Goal: Task Accomplishment & Management: Manage account settings

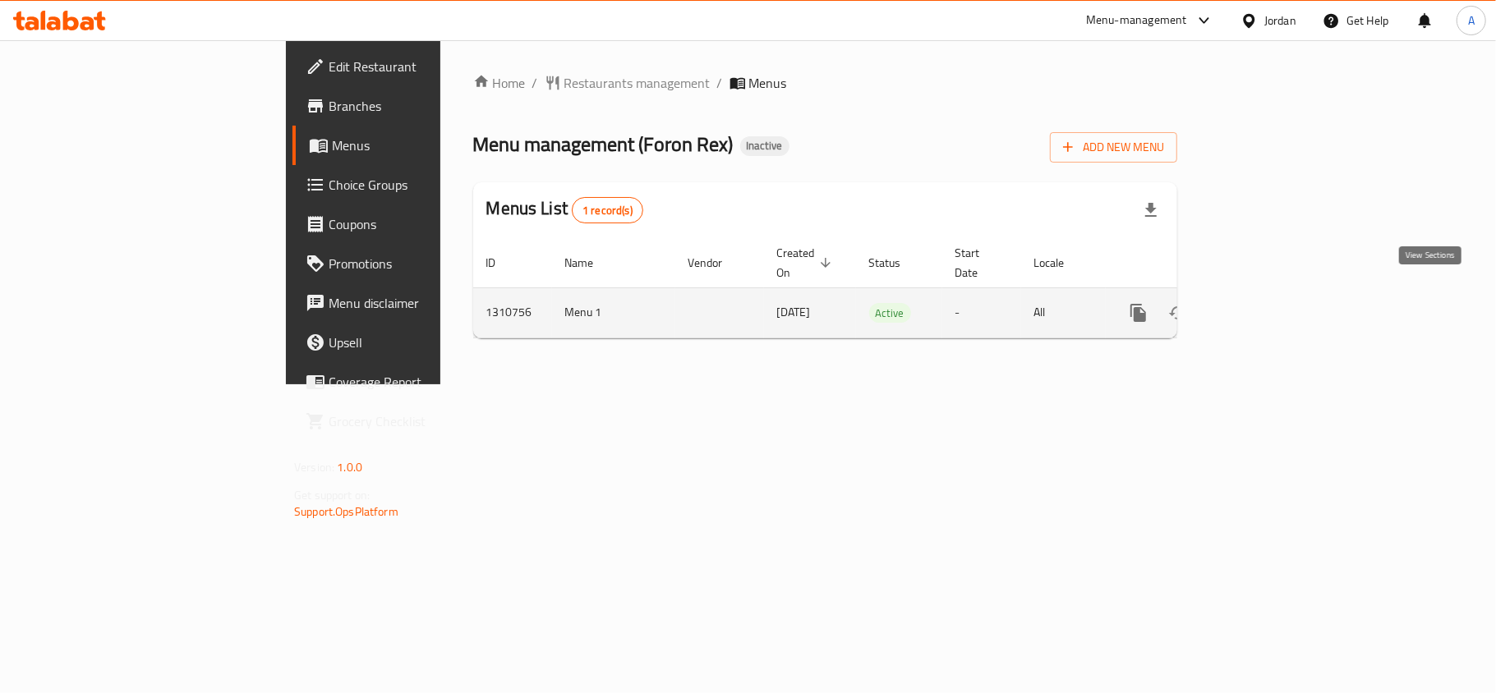
click at [1264, 306] on icon "enhanced table" at bounding box center [1256, 313] width 15 height 15
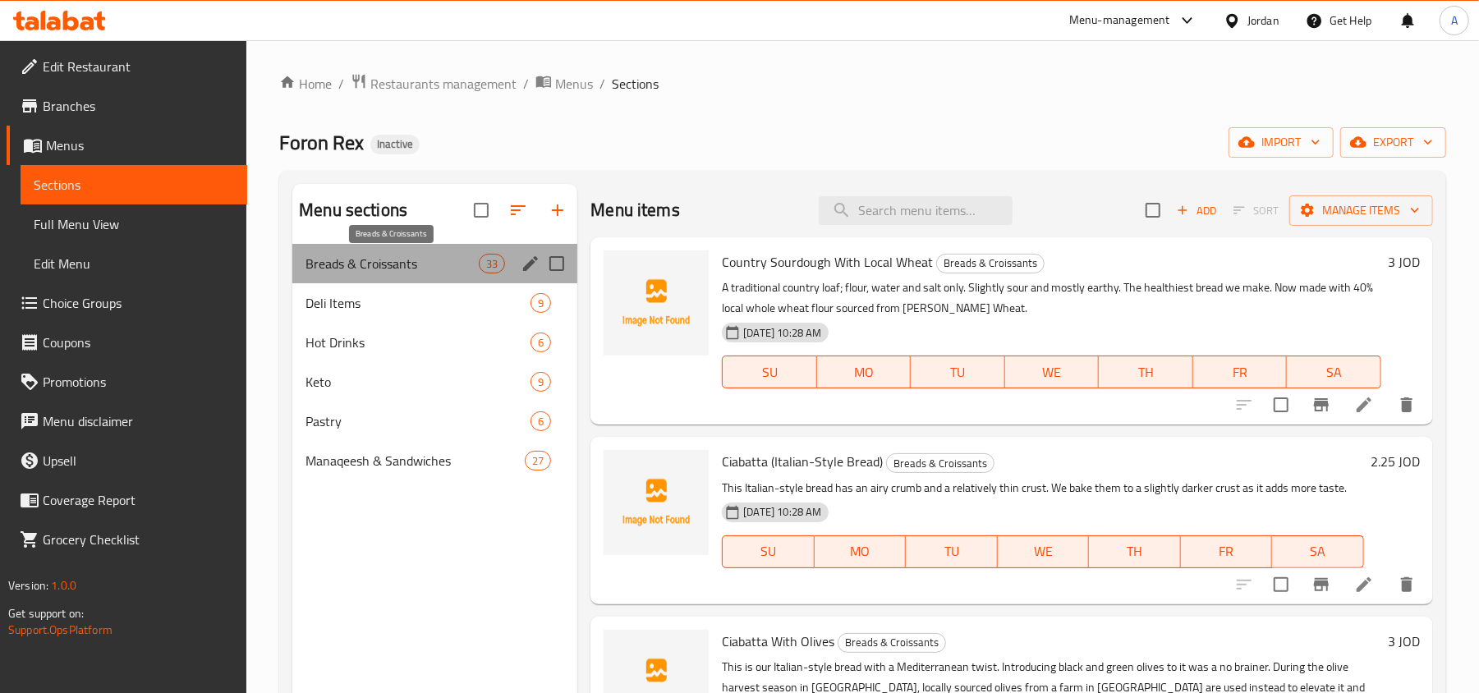
click at [409, 271] on span "Breads & Croissants" at bounding box center [392, 264] width 173 height 20
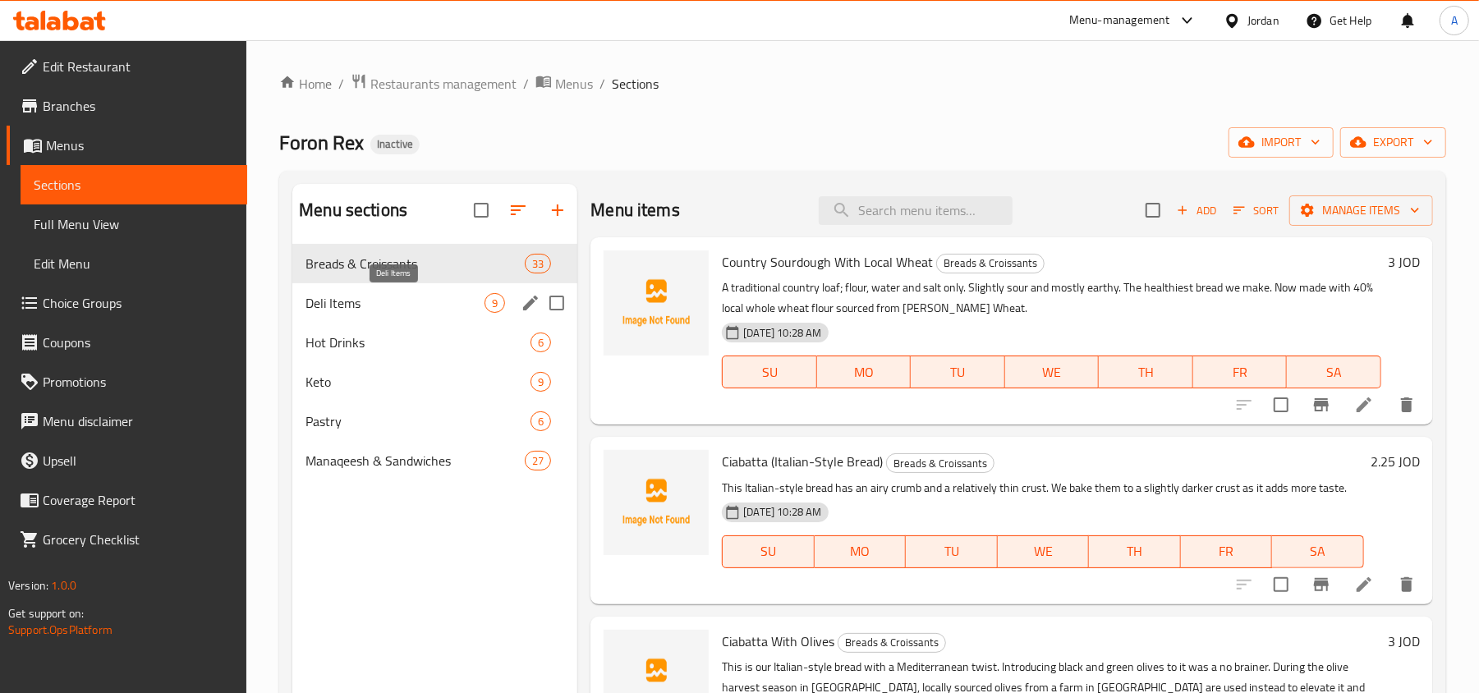
click at [407, 303] on span "Deli Items" at bounding box center [395, 303] width 179 height 20
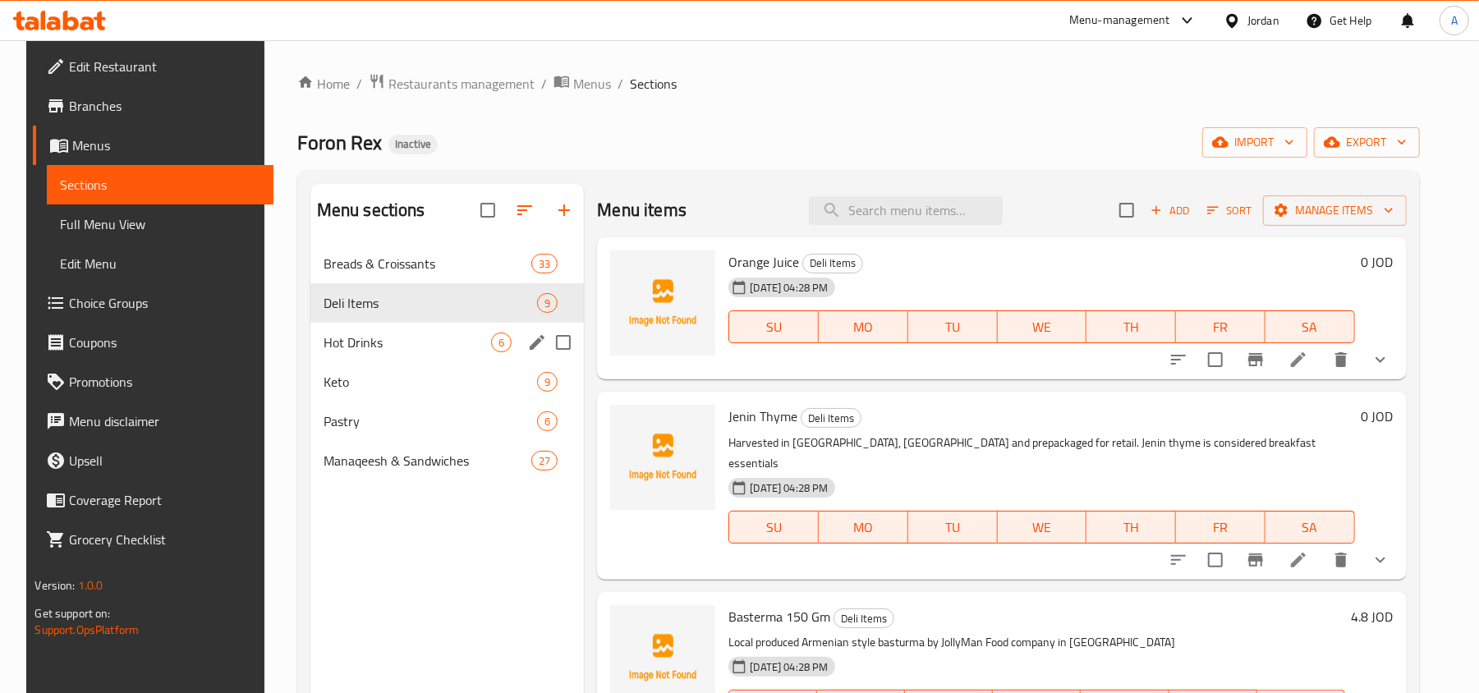
click at [409, 353] on div "Hot Drinks 6" at bounding box center [448, 342] width 274 height 39
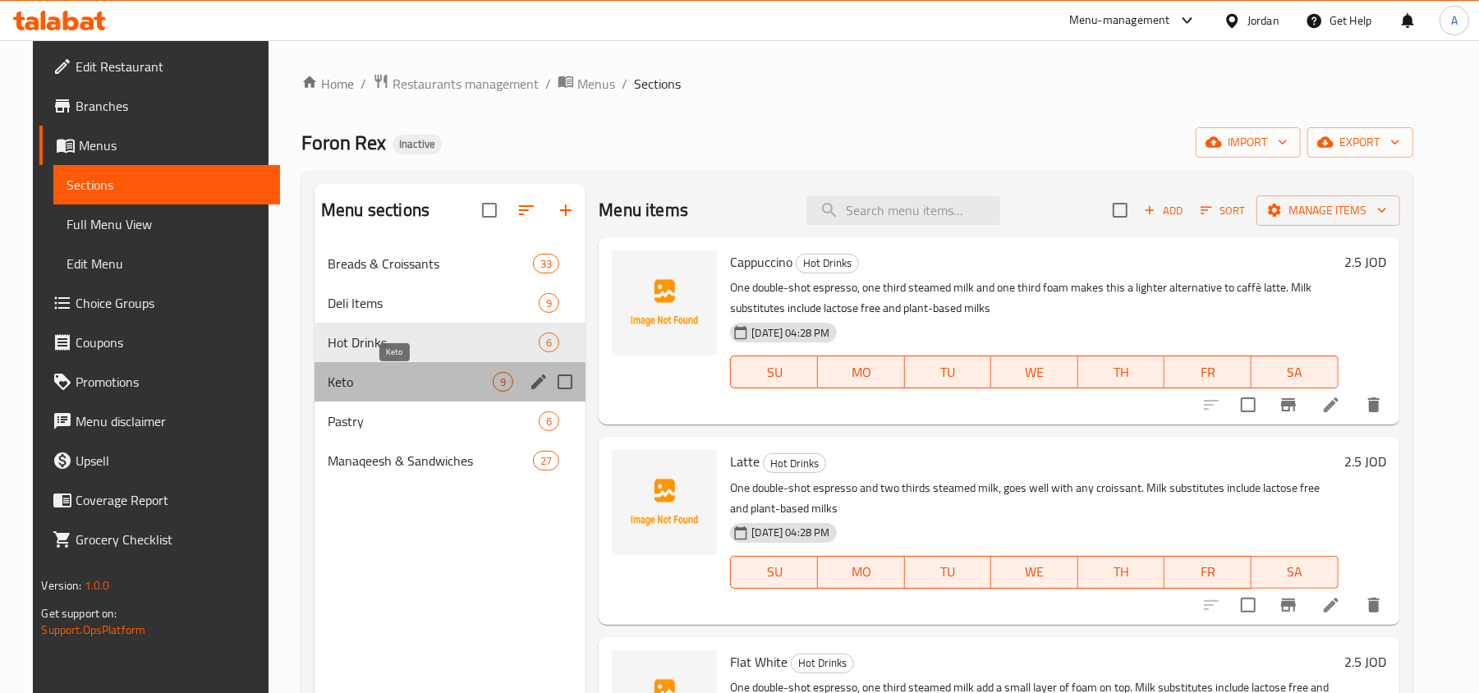
drag, startPoint x: 418, startPoint y: 373, endPoint x: 418, endPoint y: 382, distance: 9.0
click at [418, 375] on span "Keto" at bounding box center [410, 382] width 165 height 20
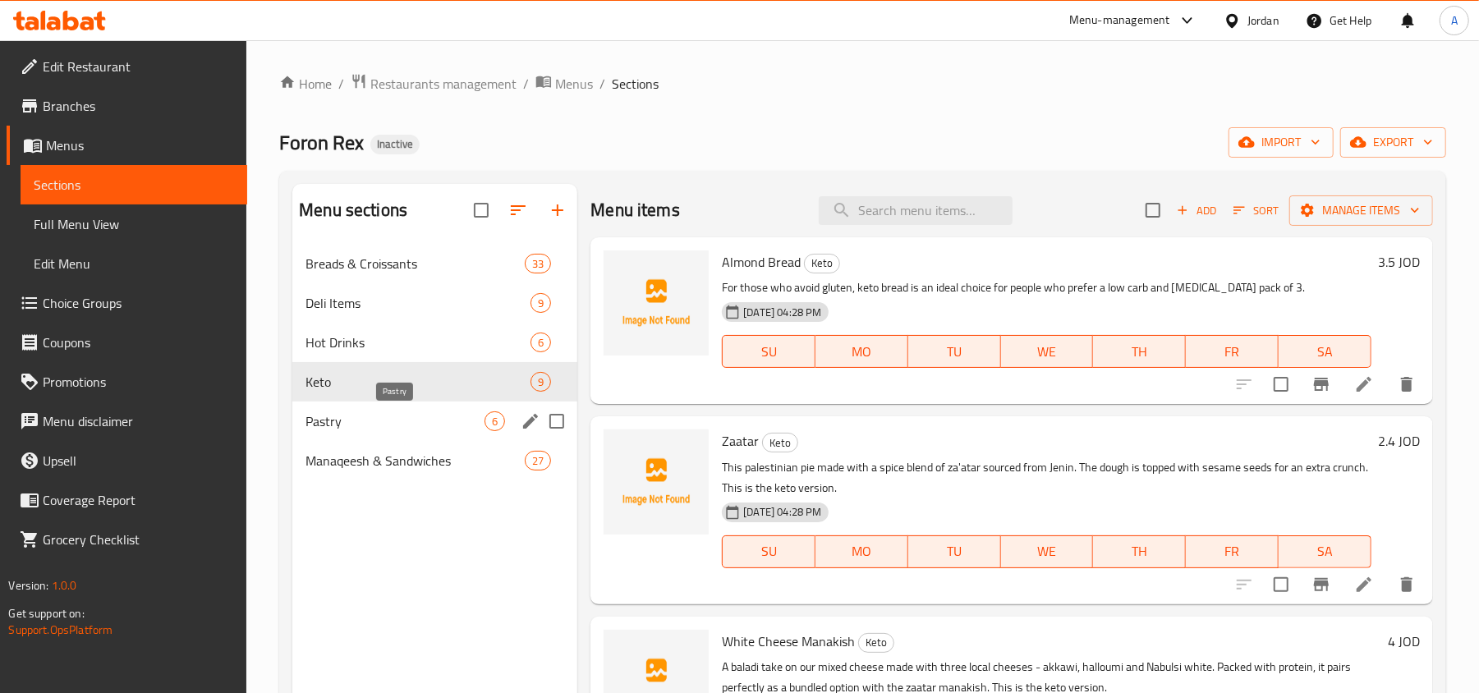
click at [417, 412] on span "Pastry" at bounding box center [395, 422] width 179 height 20
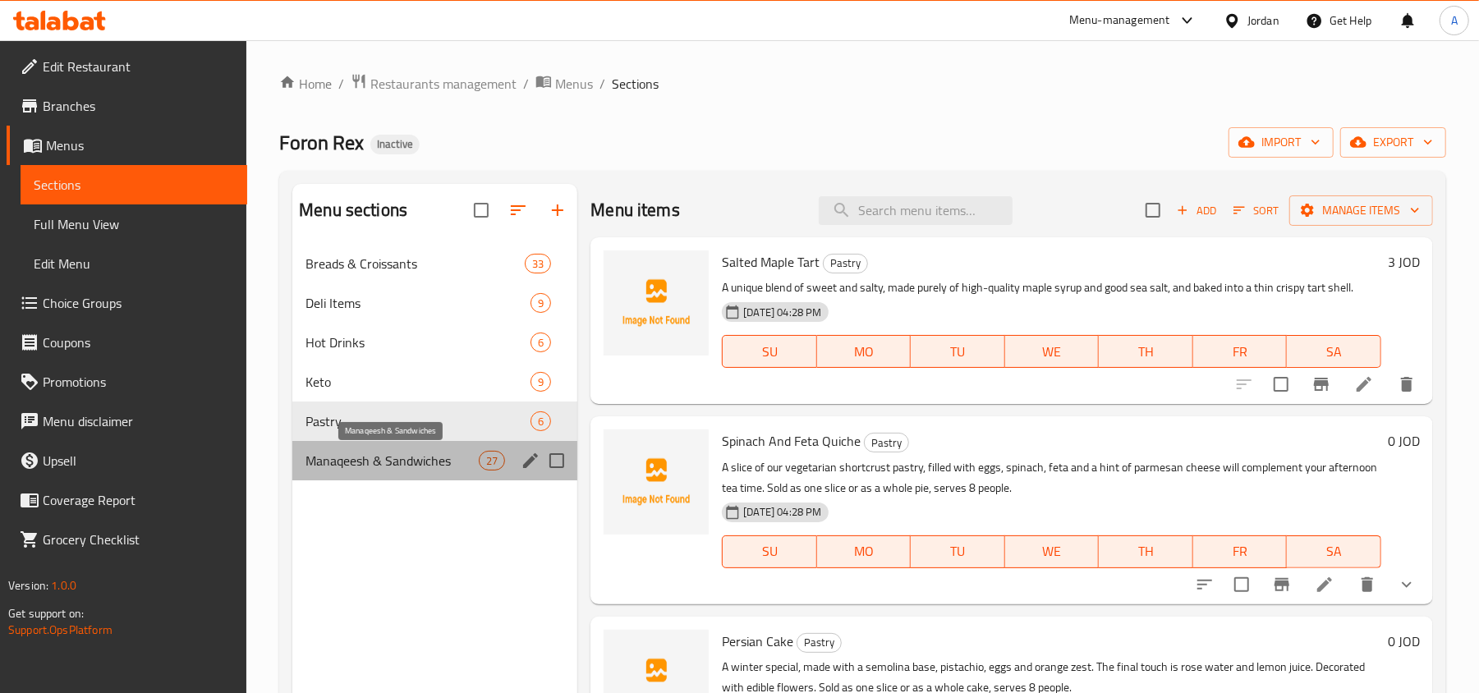
click at [428, 454] on span "Manaqeesh & Sandwiches" at bounding box center [392, 461] width 173 height 20
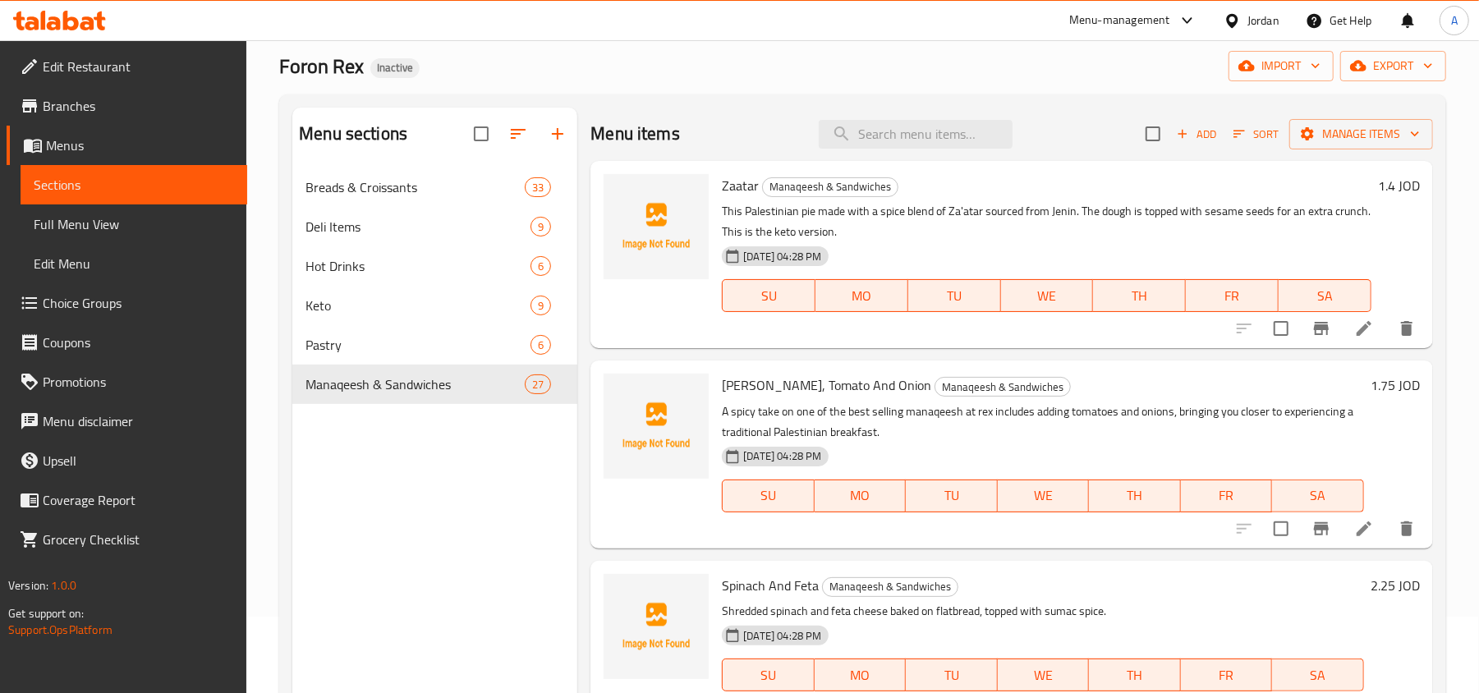
scroll to position [109, 0]
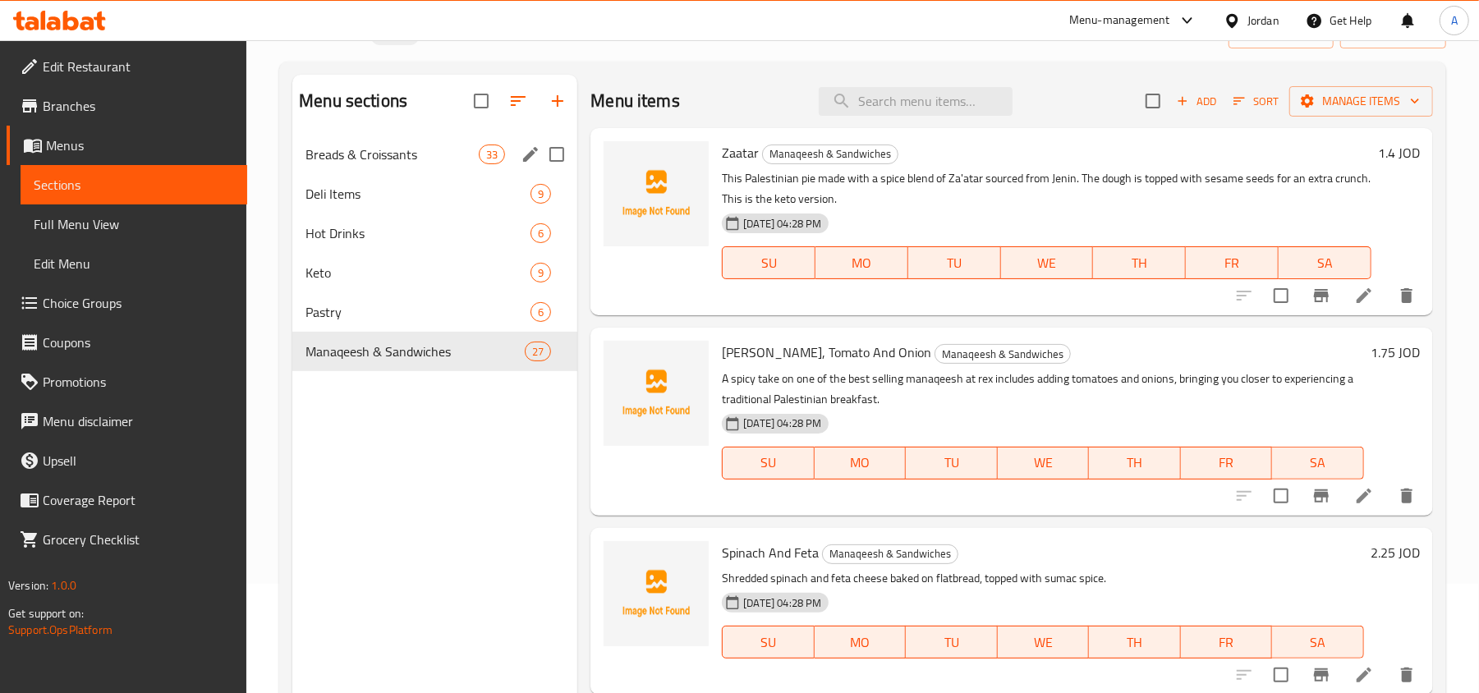
click at [402, 152] on span "Breads & Croissants" at bounding box center [392, 155] width 173 height 20
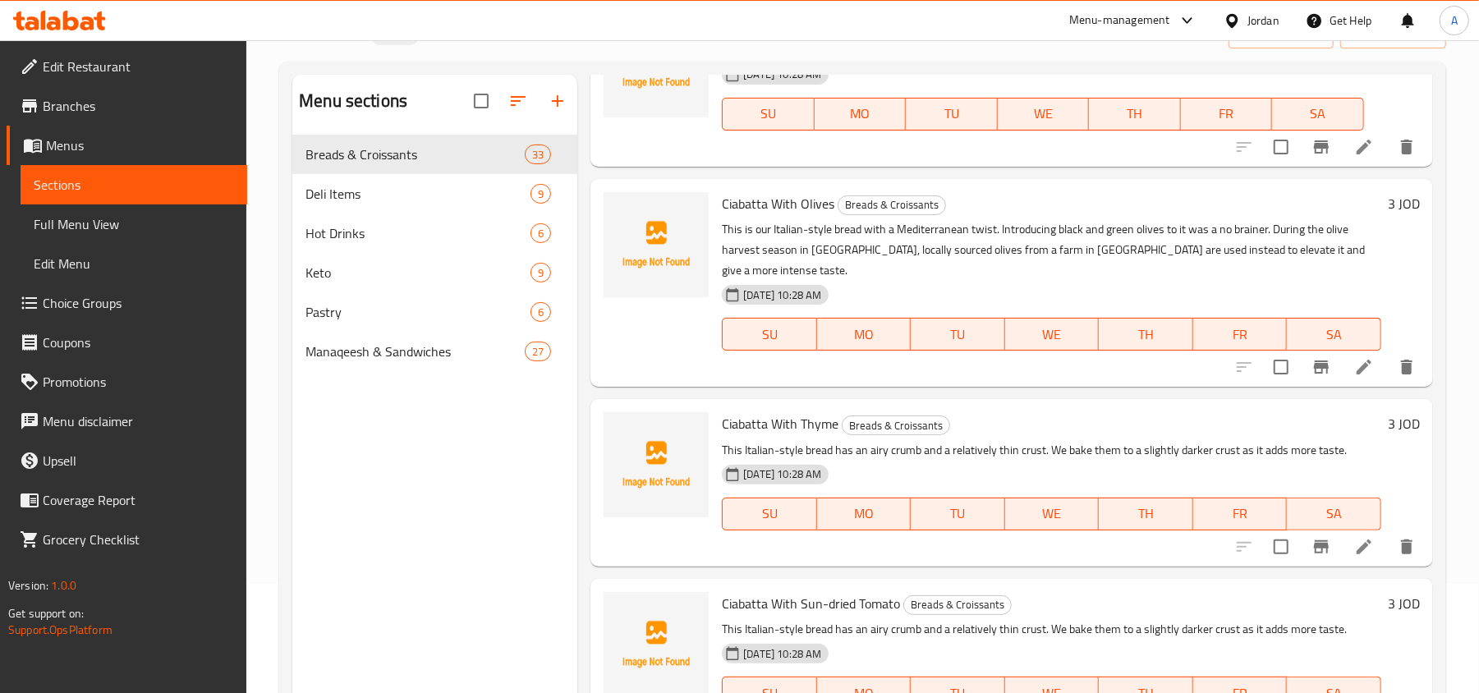
scroll to position [876, 0]
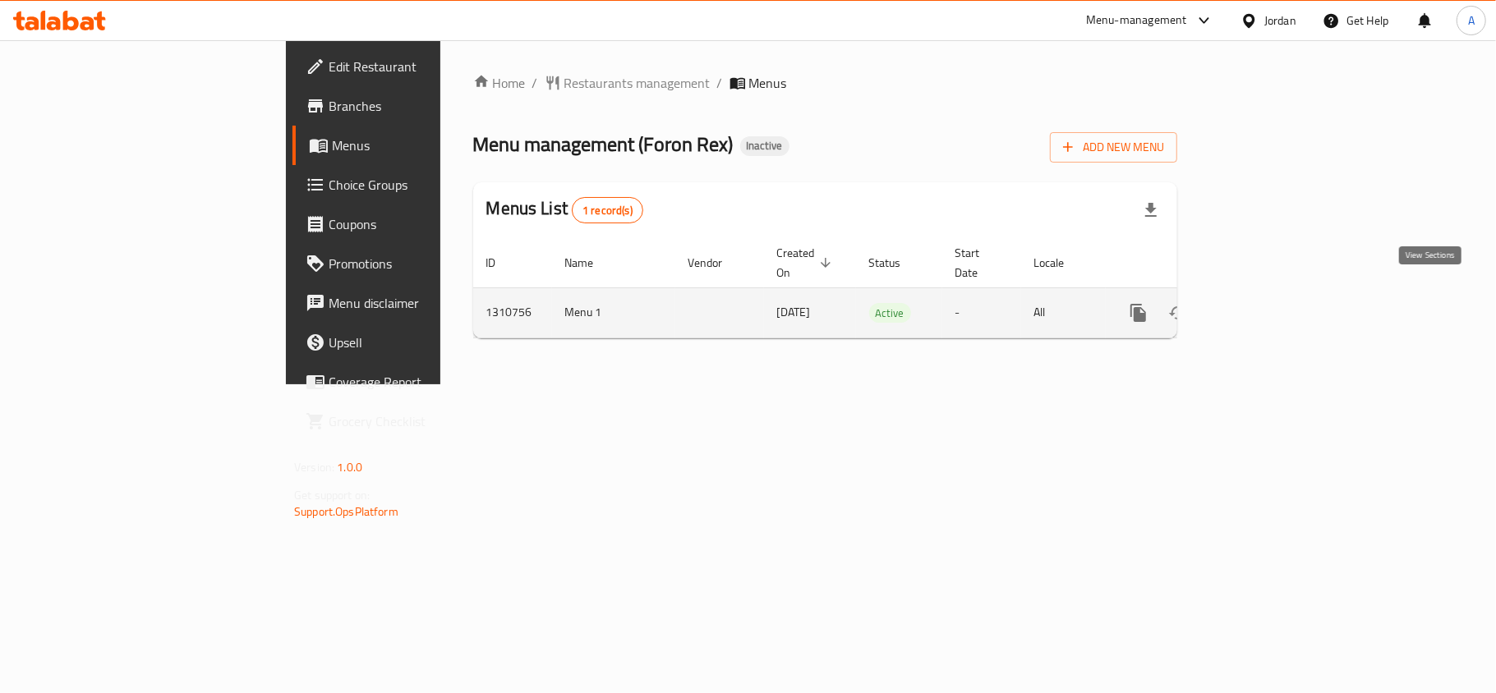
click at [1267, 303] on icon "enhanced table" at bounding box center [1257, 313] width 20 height 20
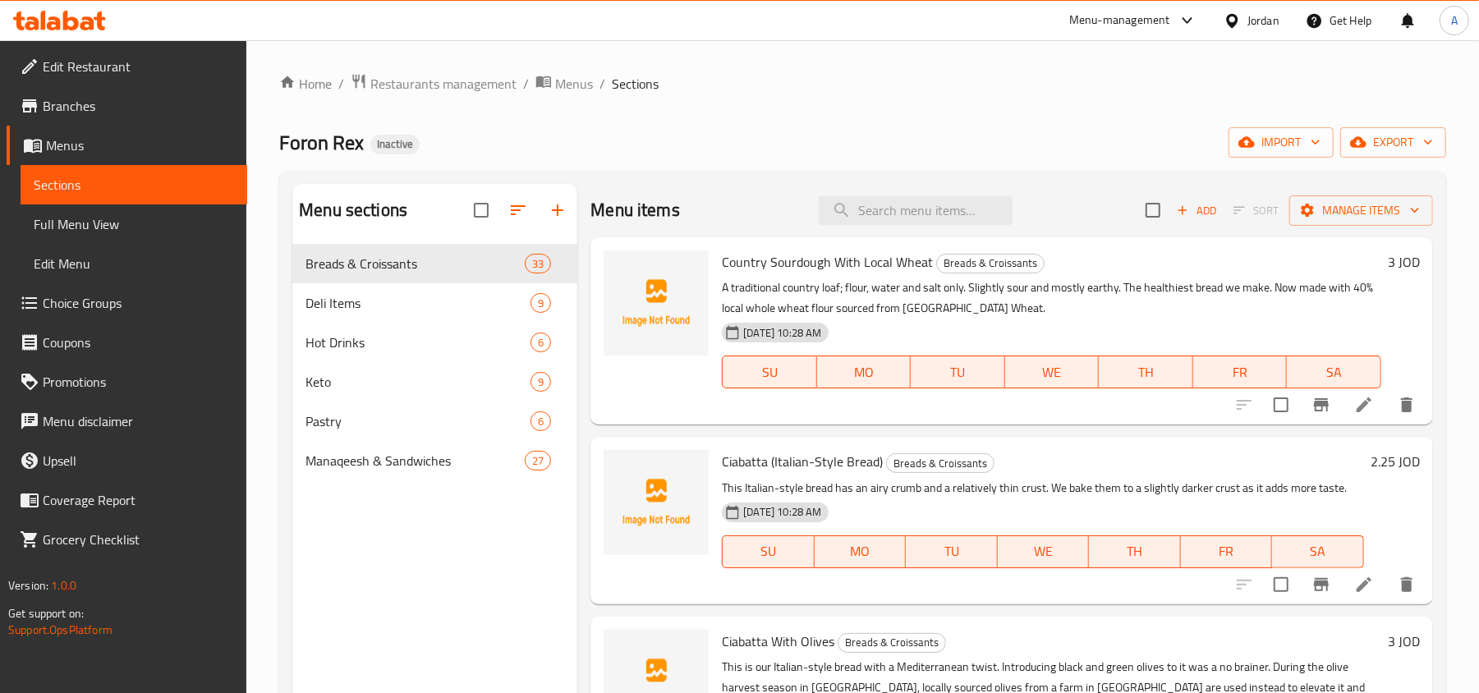
click at [113, 214] on span "Full Menu View" at bounding box center [134, 224] width 200 height 20
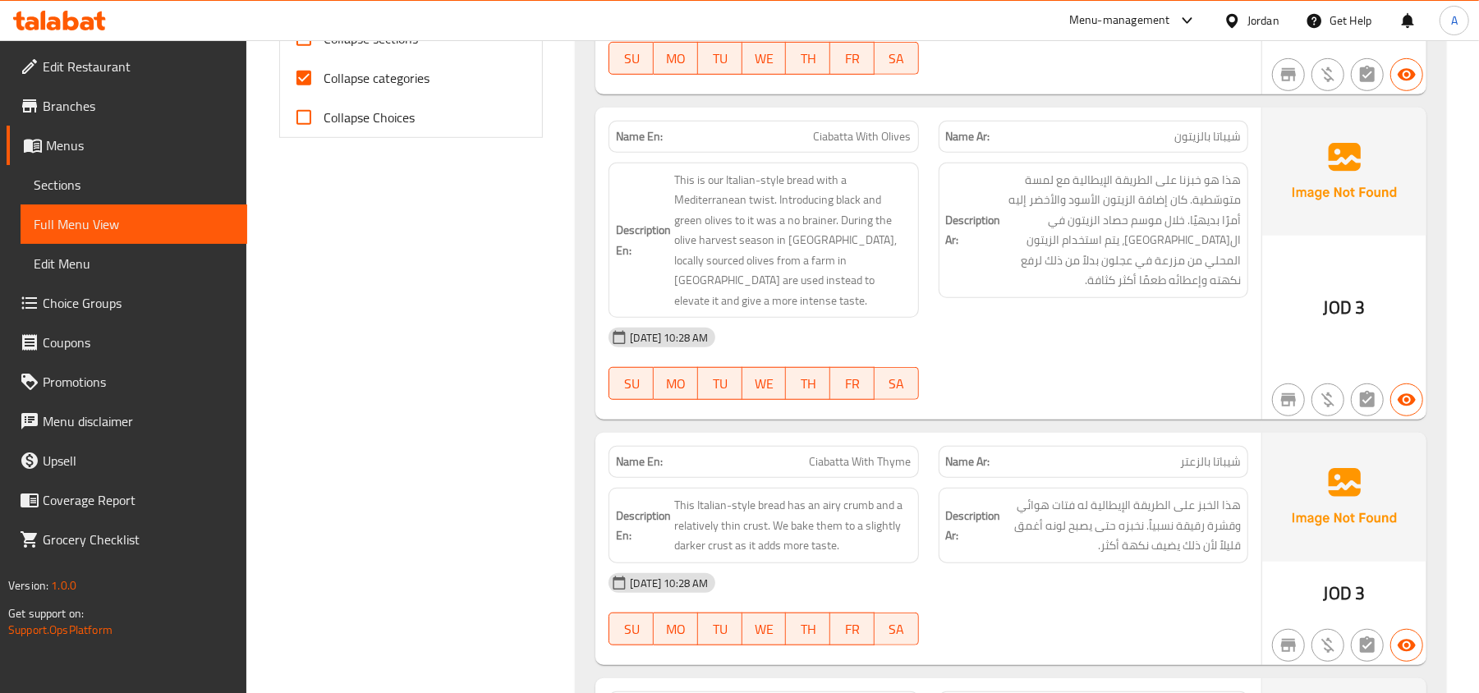
scroll to position [66, 0]
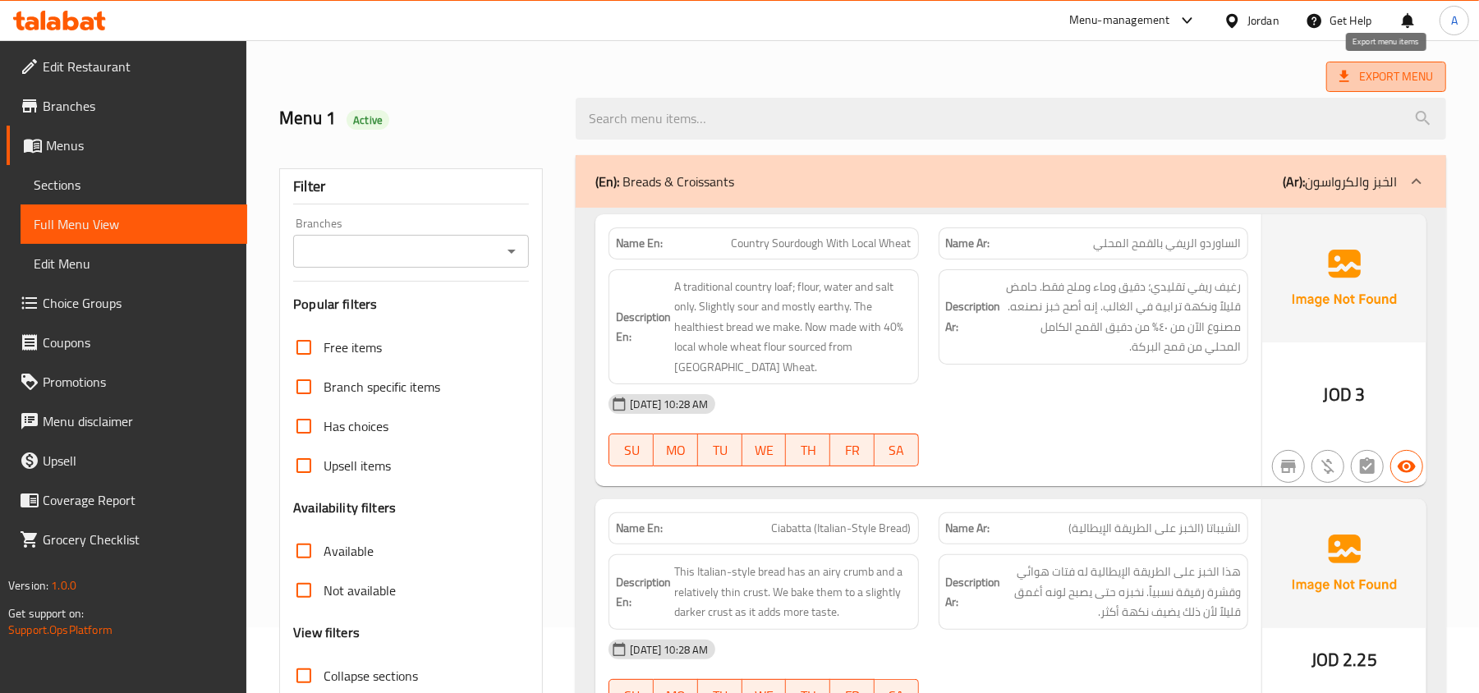
click at [1419, 73] on span "Export Menu" at bounding box center [1387, 77] width 94 height 21
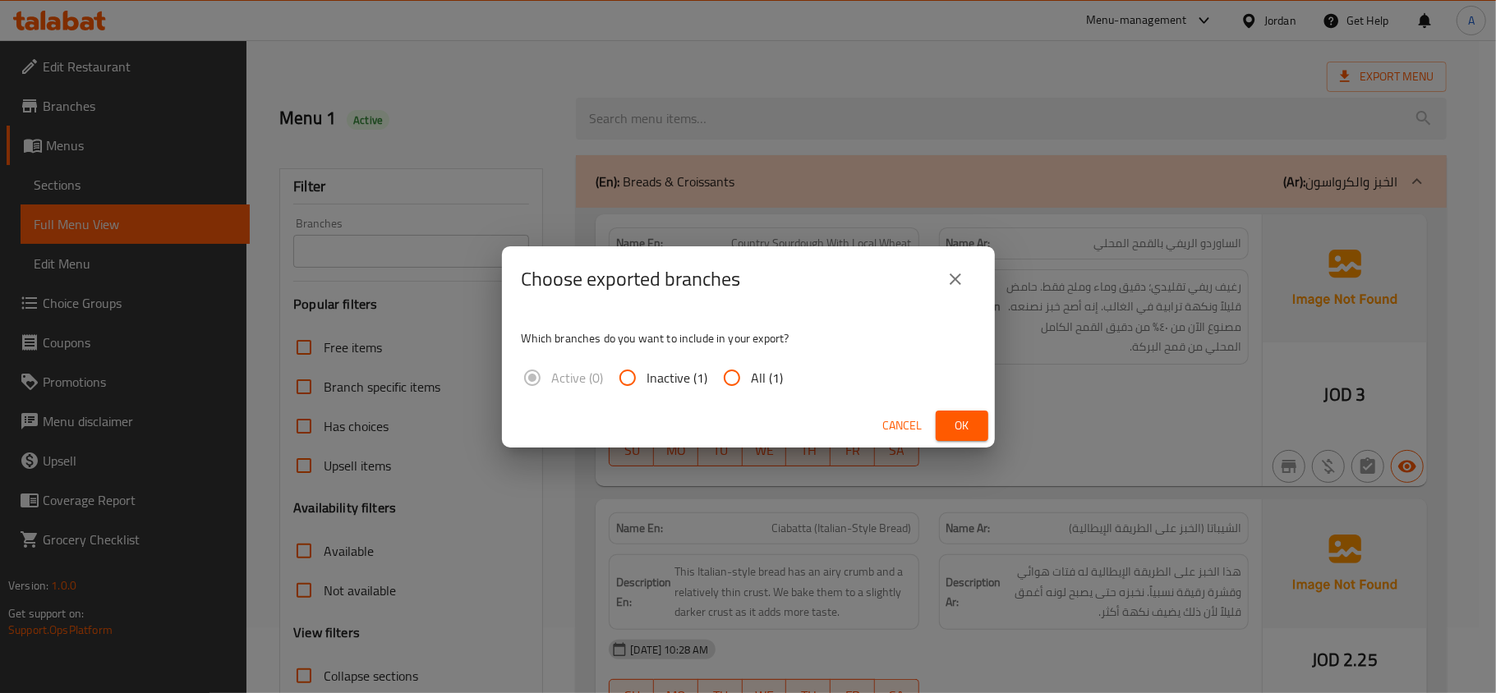
click at [741, 384] on input "All (1)" at bounding box center [731, 377] width 39 height 39
radio input "true"
click at [973, 411] on button "Ok" at bounding box center [962, 426] width 53 height 30
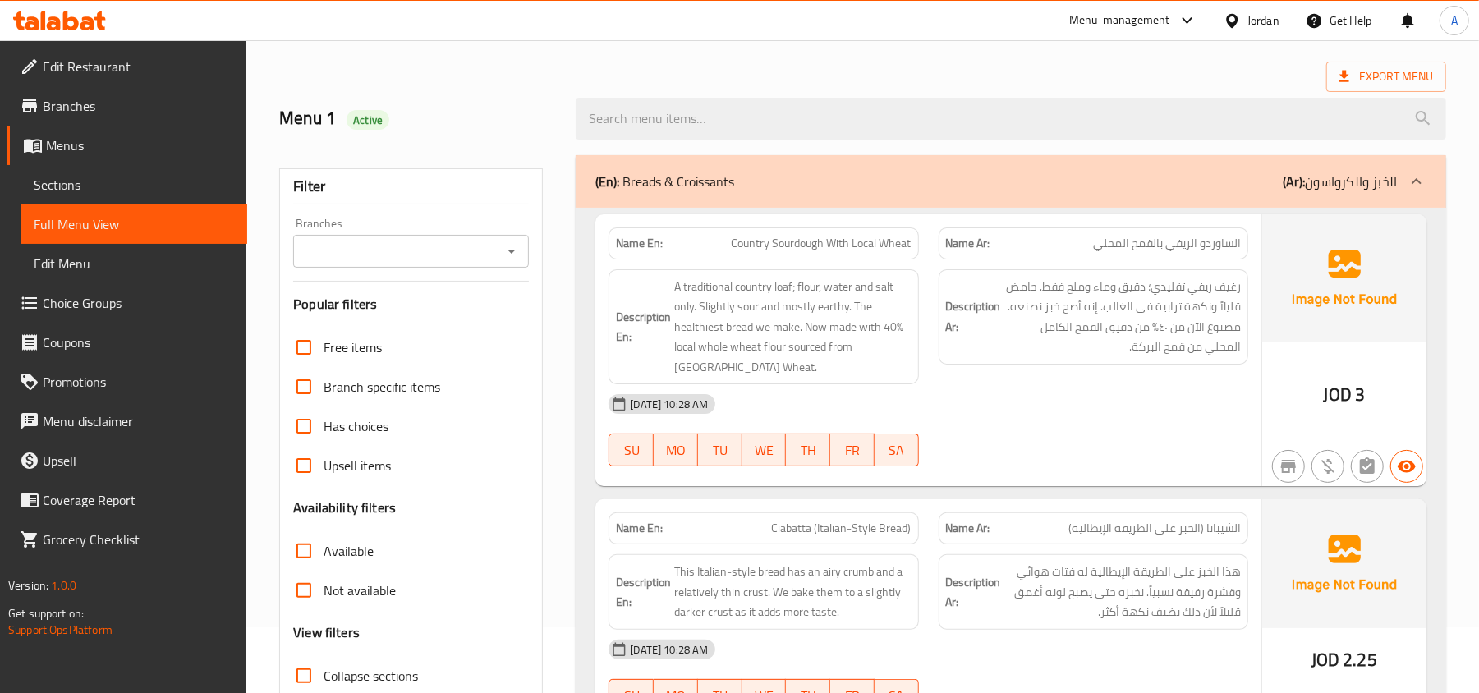
click at [812, 462] on span "TH" at bounding box center [808, 451] width 31 height 24
type button "4"
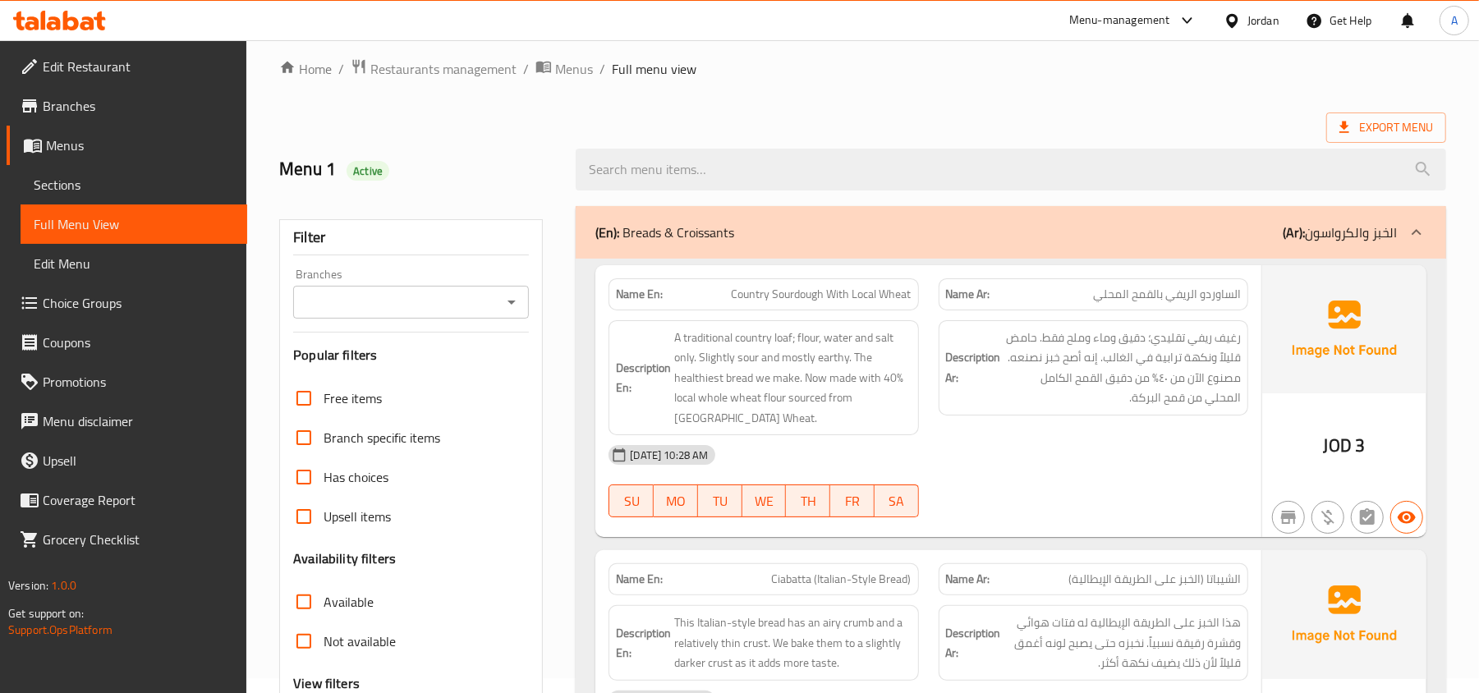
scroll to position [0, 0]
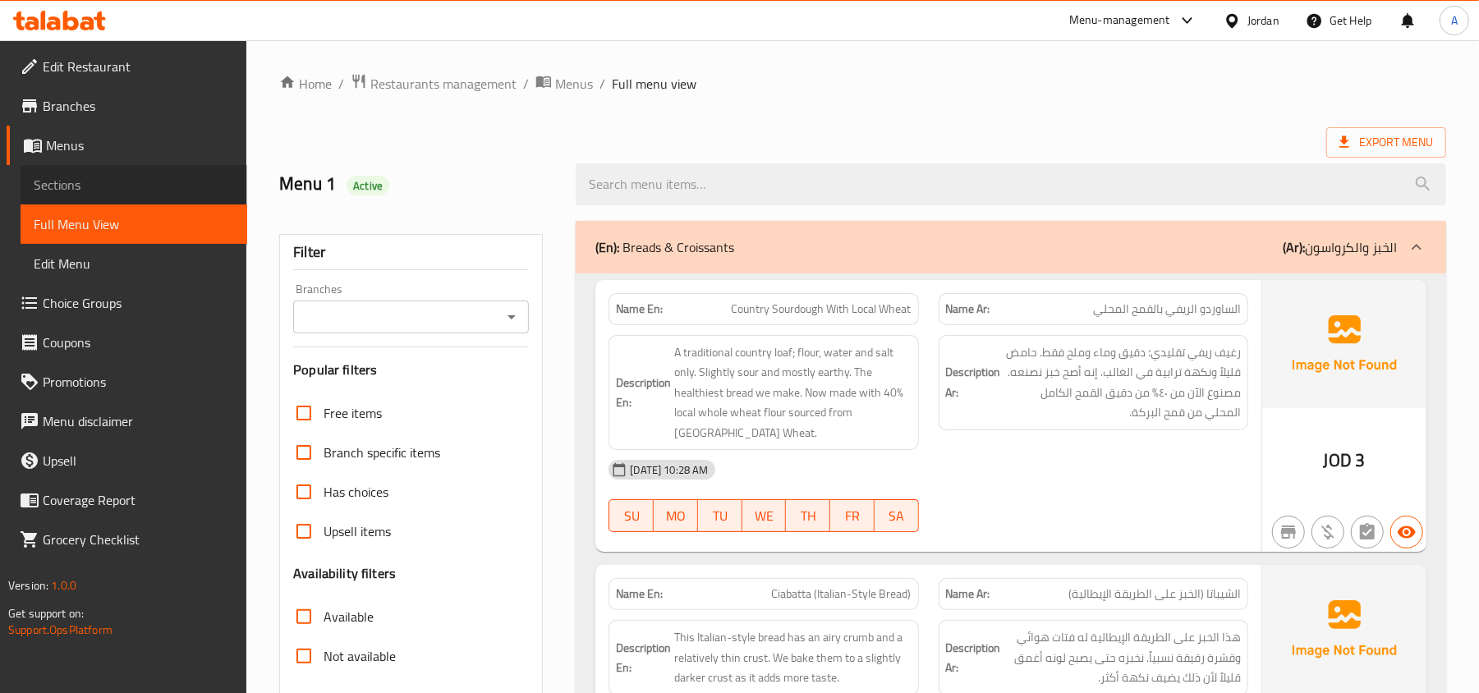
click at [92, 176] on span "Sections" at bounding box center [134, 185] width 200 height 20
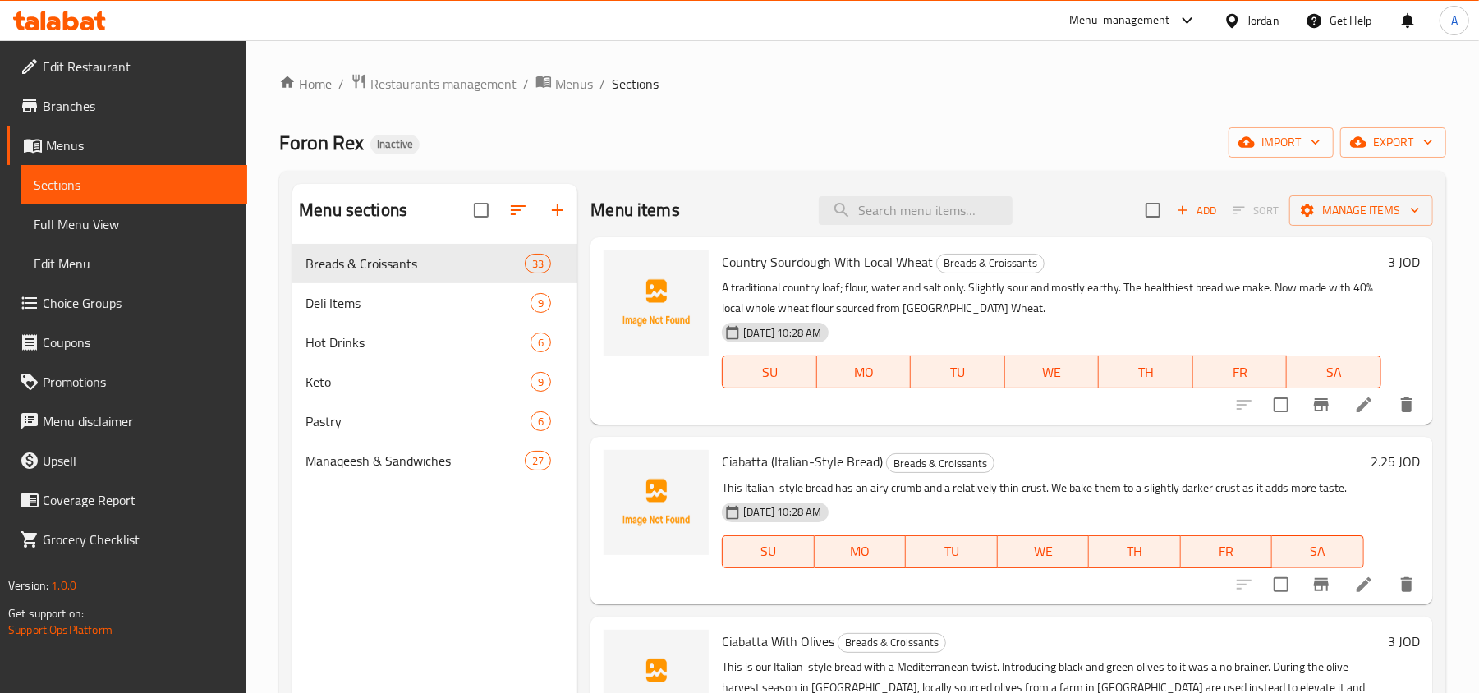
drag, startPoint x: 71, startPoint y: 228, endPoint x: 205, endPoint y: 217, distance: 135.1
click at [71, 228] on span "Full Menu View" at bounding box center [134, 224] width 200 height 20
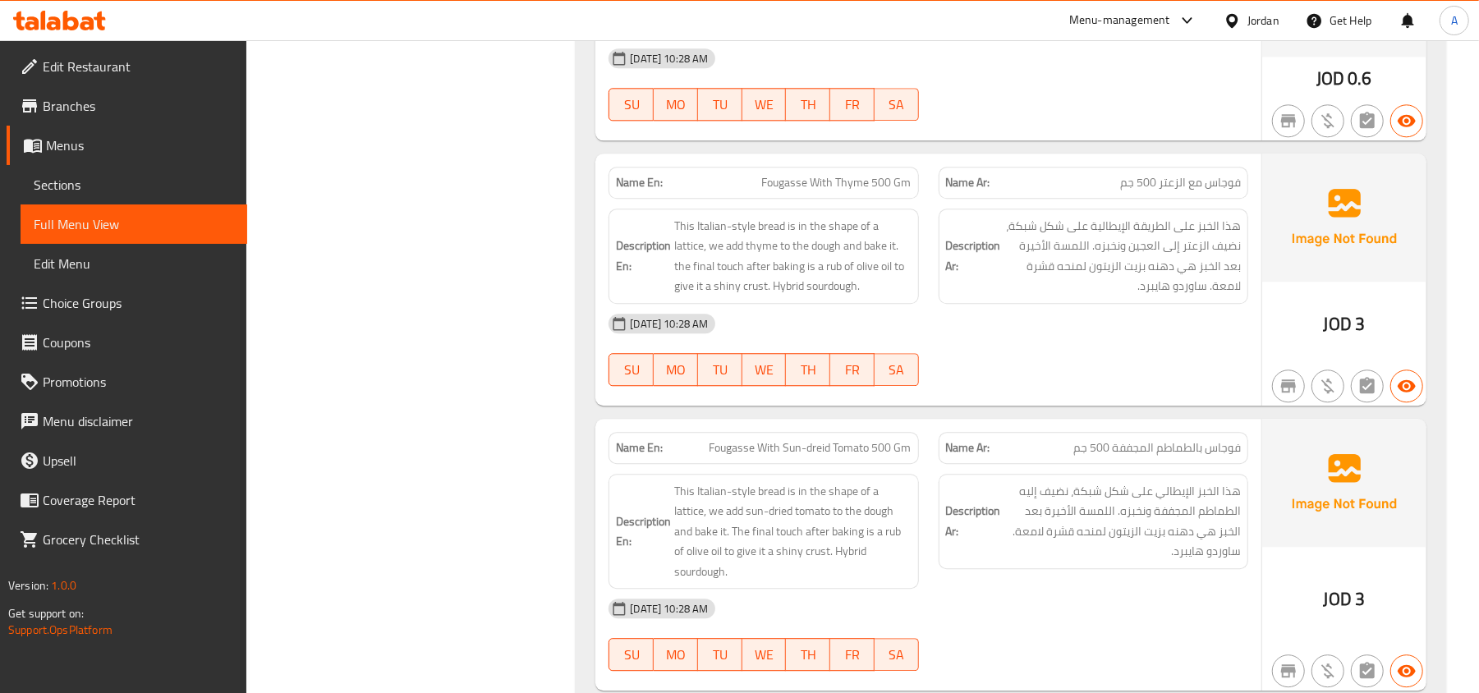
scroll to position [2957, 0]
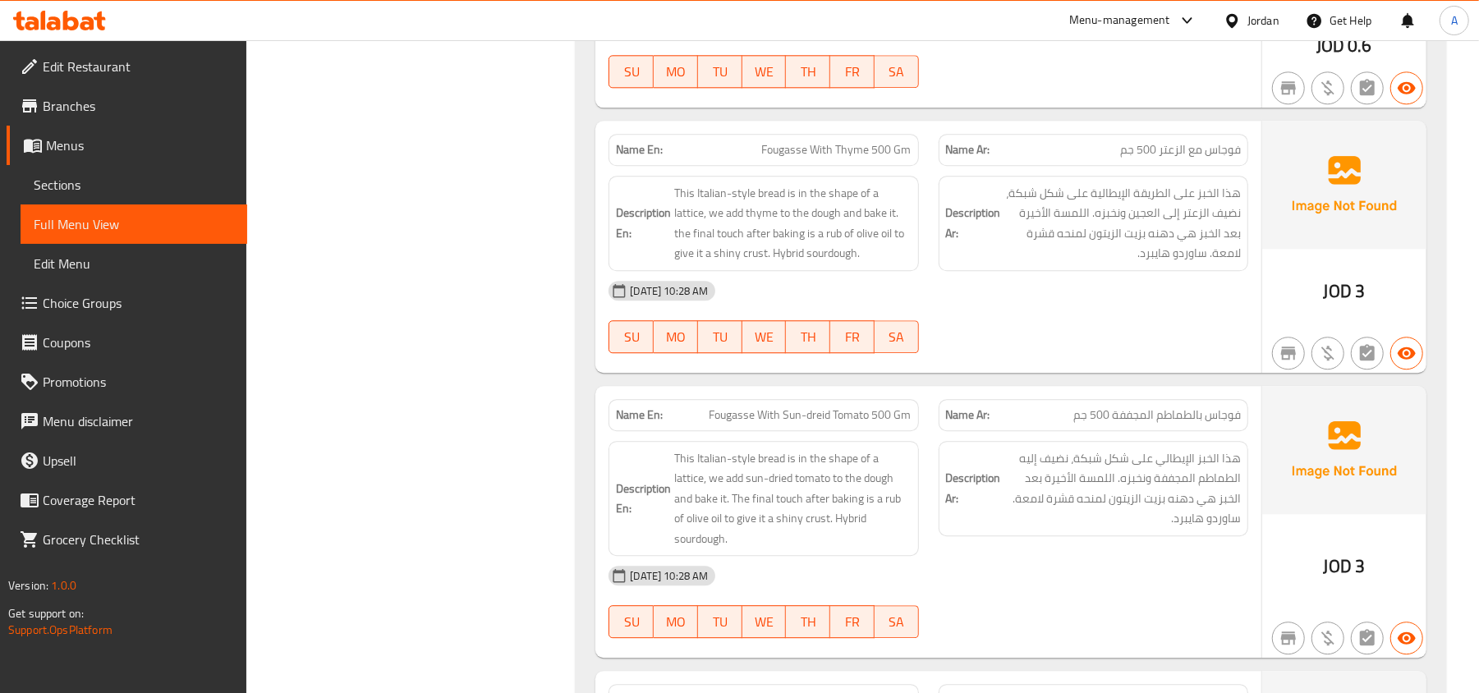
click at [1245, 487] on div "Description Ar: هذا الخبز الإيطالي على شكل شبكة، نضيف إليه الطماطم المجففة ونخب…" at bounding box center [1094, 488] width 310 height 95
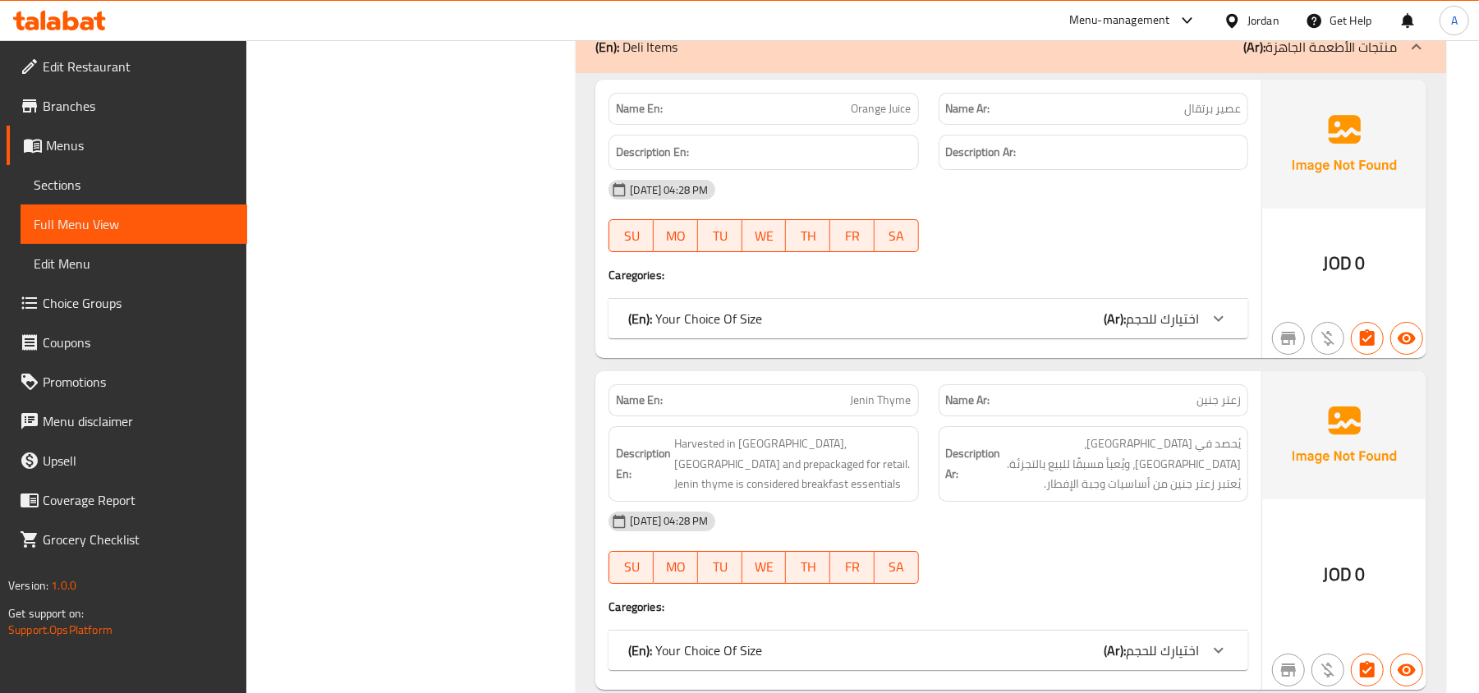
scroll to position [8543, 0]
click at [1141, 316] on span "اختيارك للحجم" at bounding box center [1162, 320] width 73 height 25
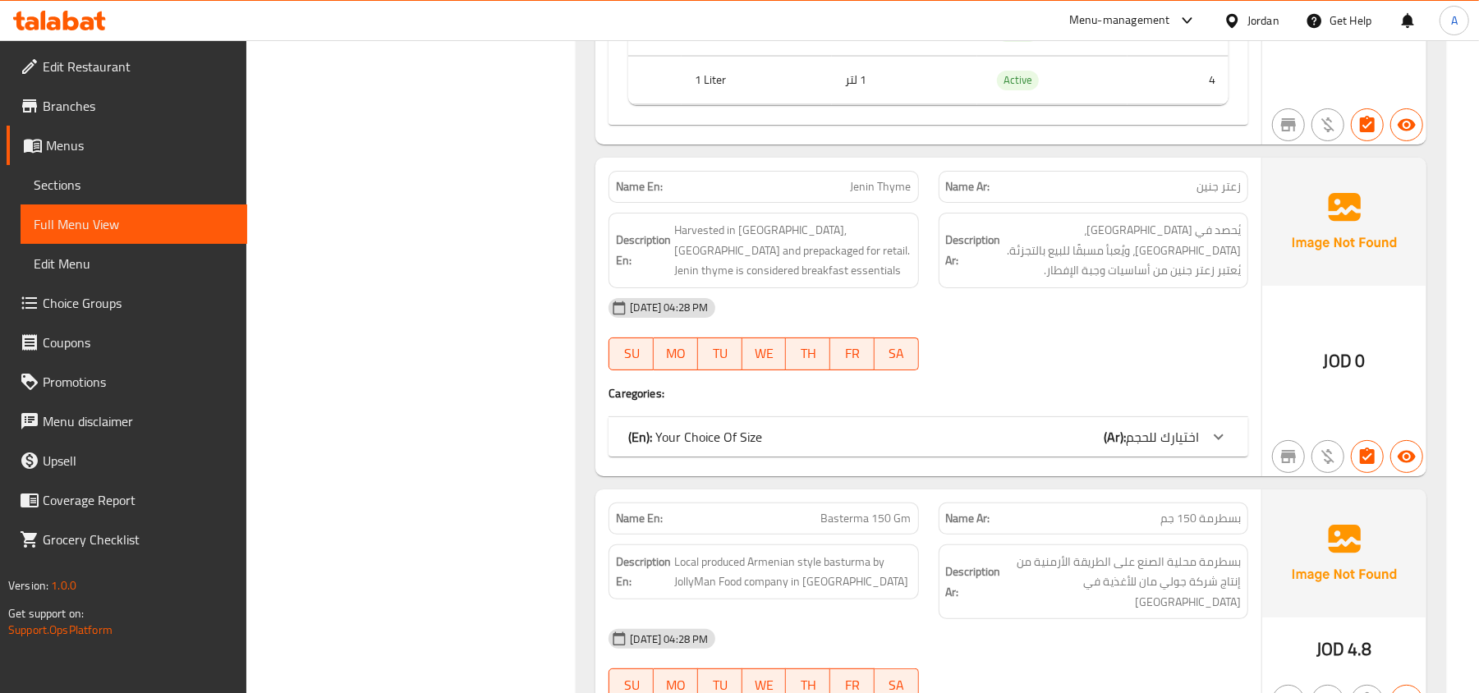
scroll to position [8981, 0]
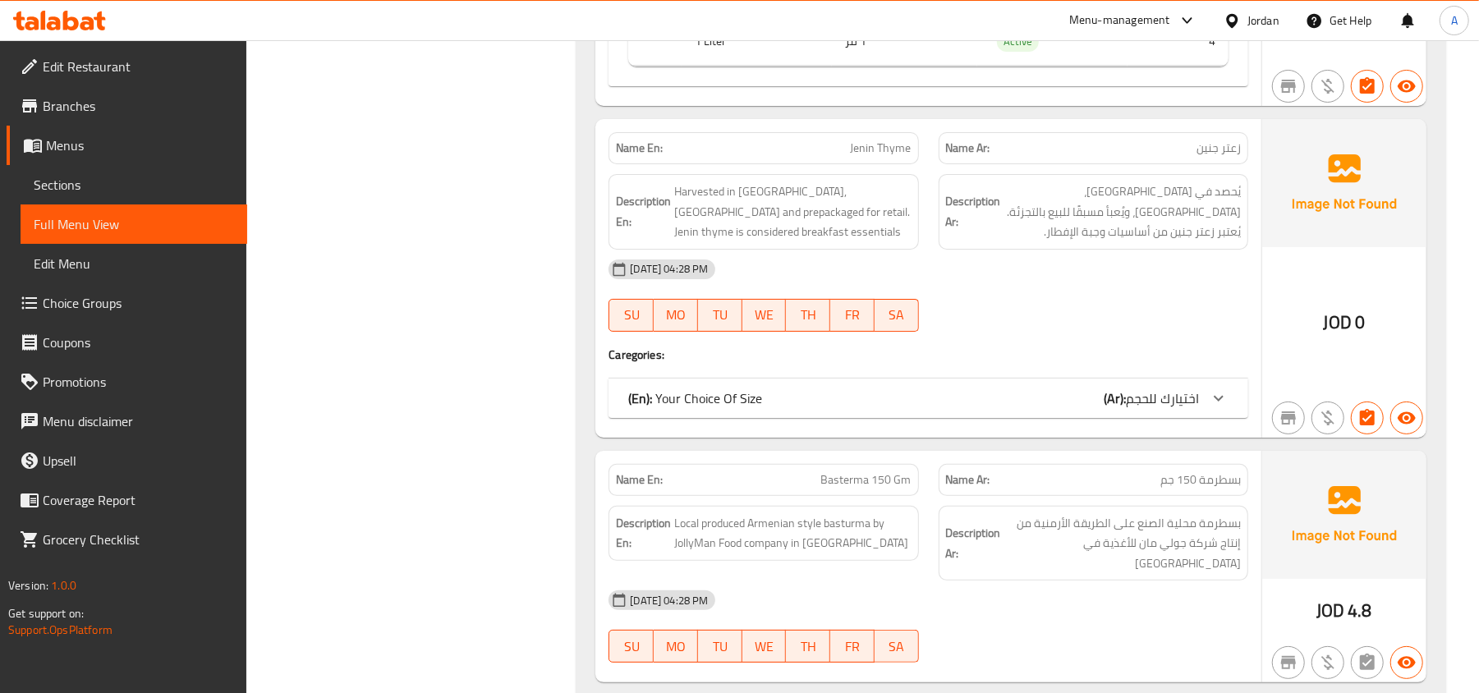
click at [1092, 396] on div "(En): Your Choice Of Size (Ar): اختيارك للحجم" at bounding box center [913, 399] width 571 height 20
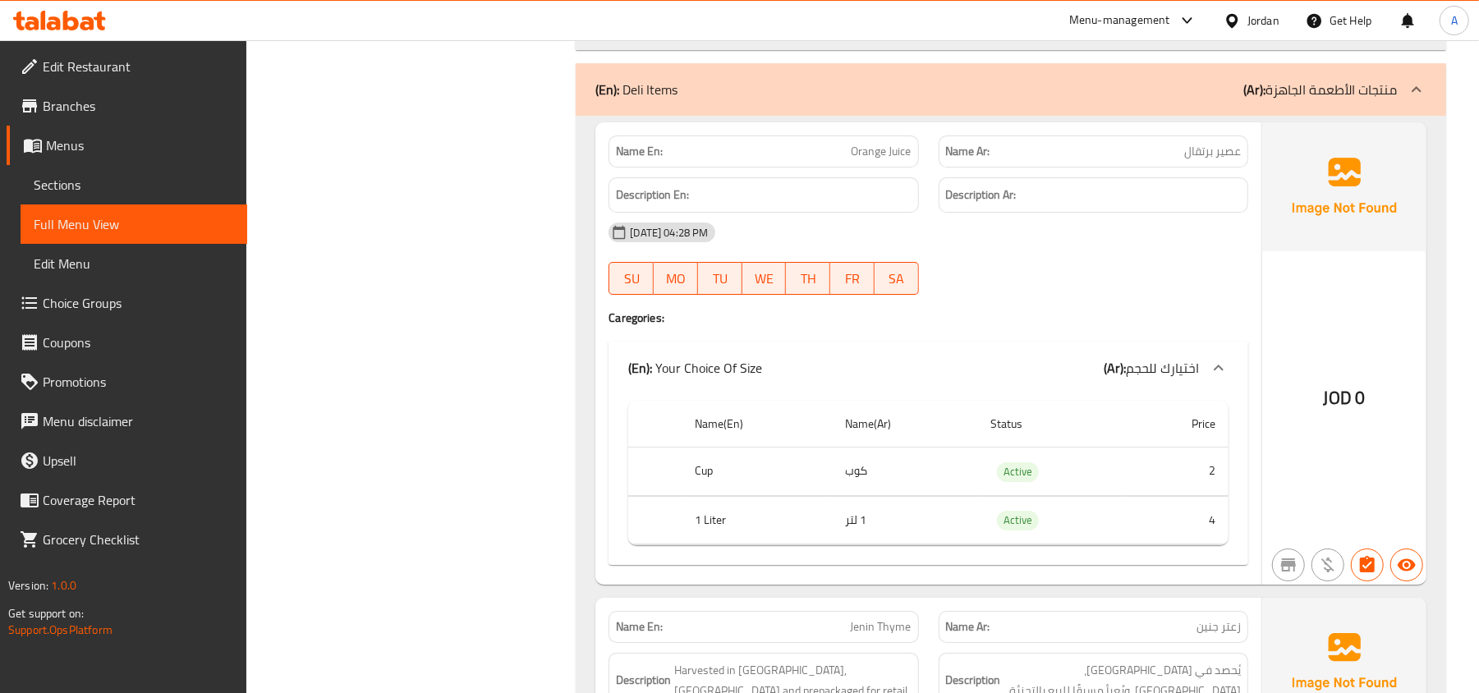
scroll to position [8433, 0]
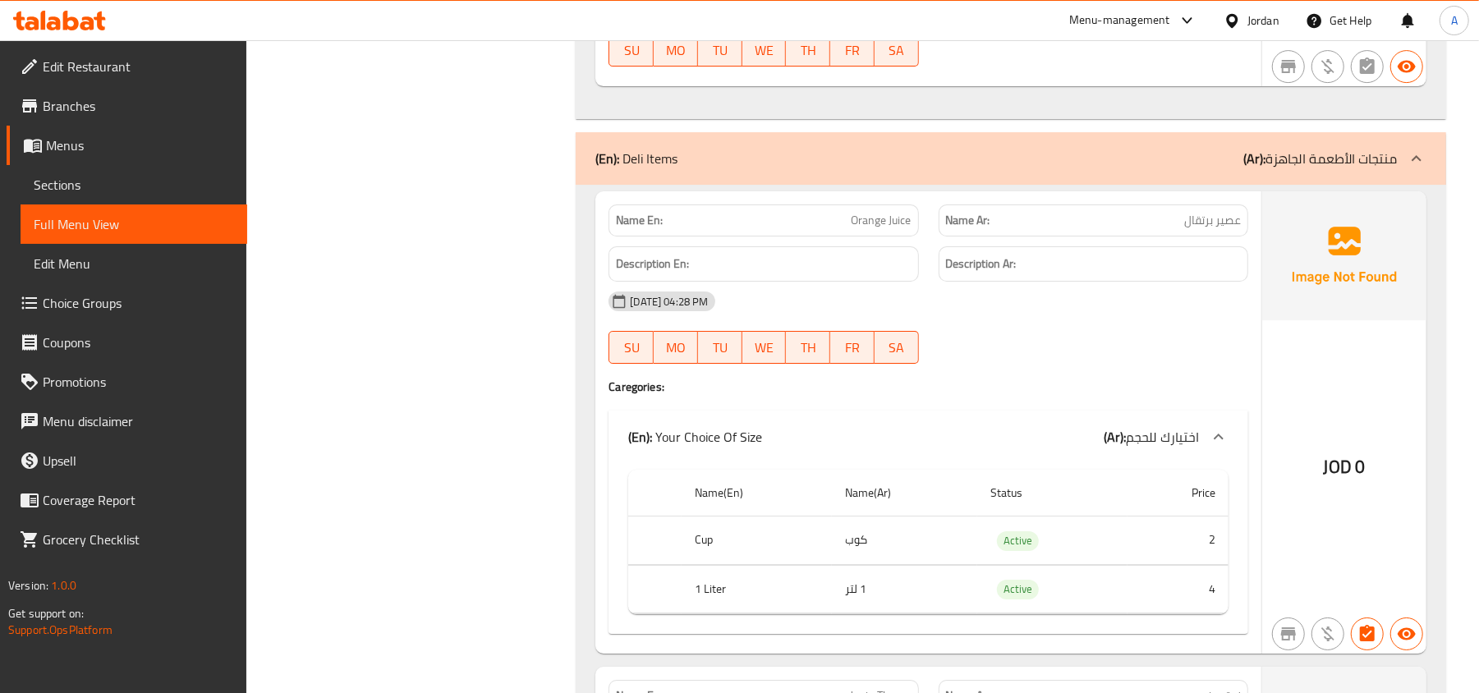
click at [1187, 154] on div "(En): Deli Items (Ar): منتجات الأطعمة الجاهزة" at bounding box center [997, 159] width 802 height 20
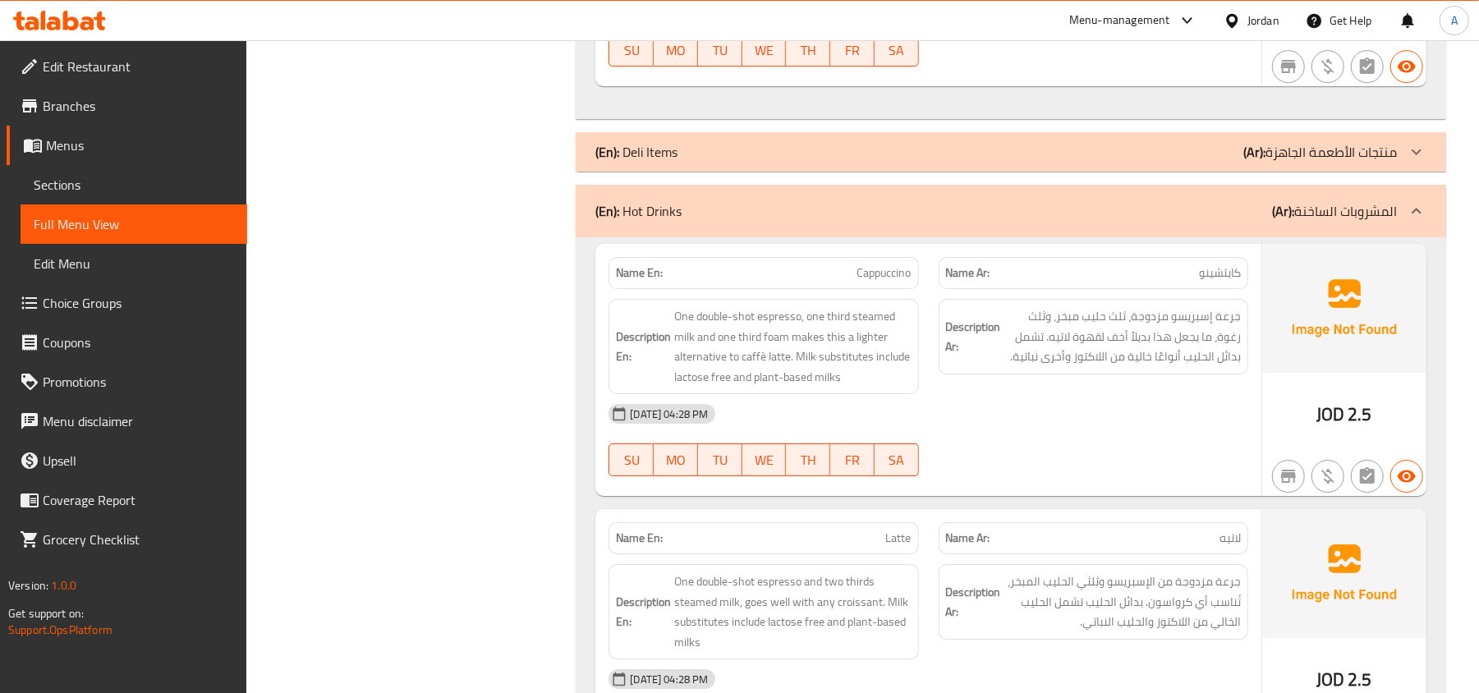
scroll to position [8543, 0]
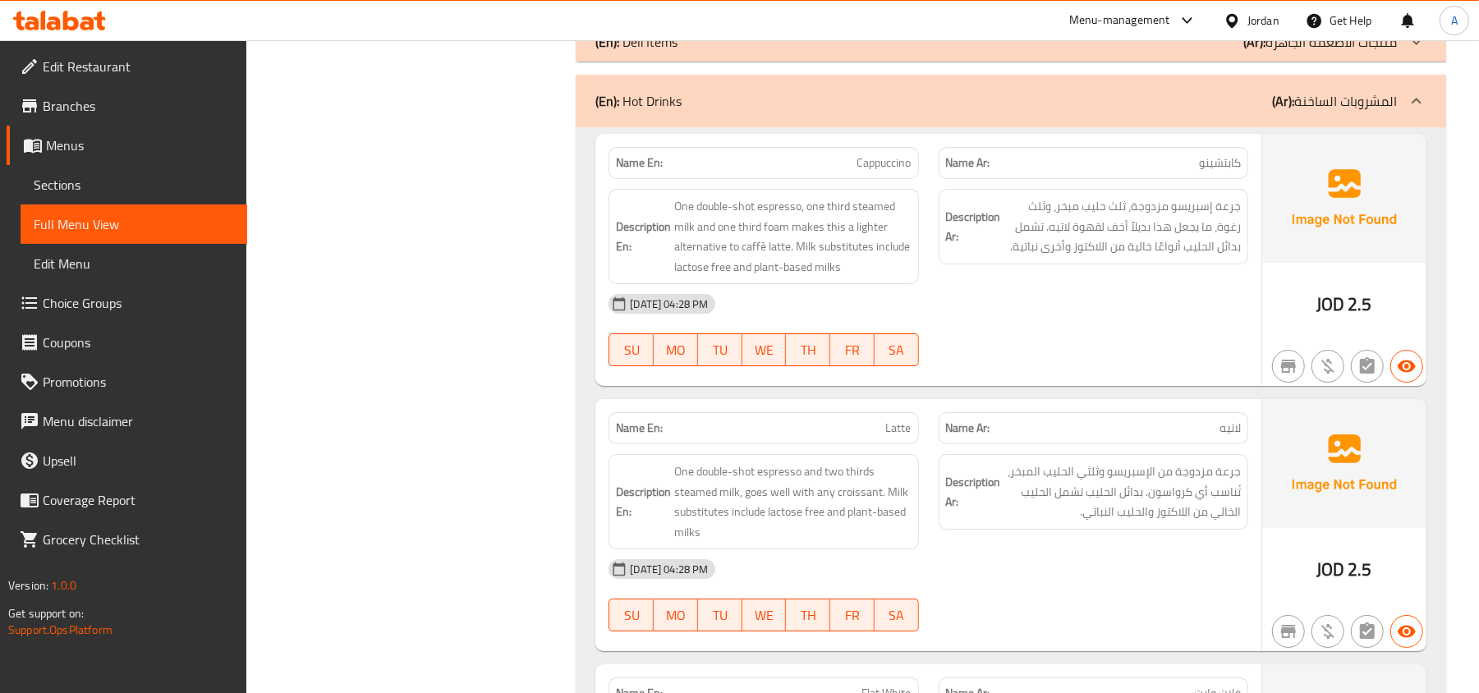
click at [1094, 103] on div "(En): Hot Drinks (Ar): المشروبات الساخنة" at bounding box center [997, 101] width 802 height 20
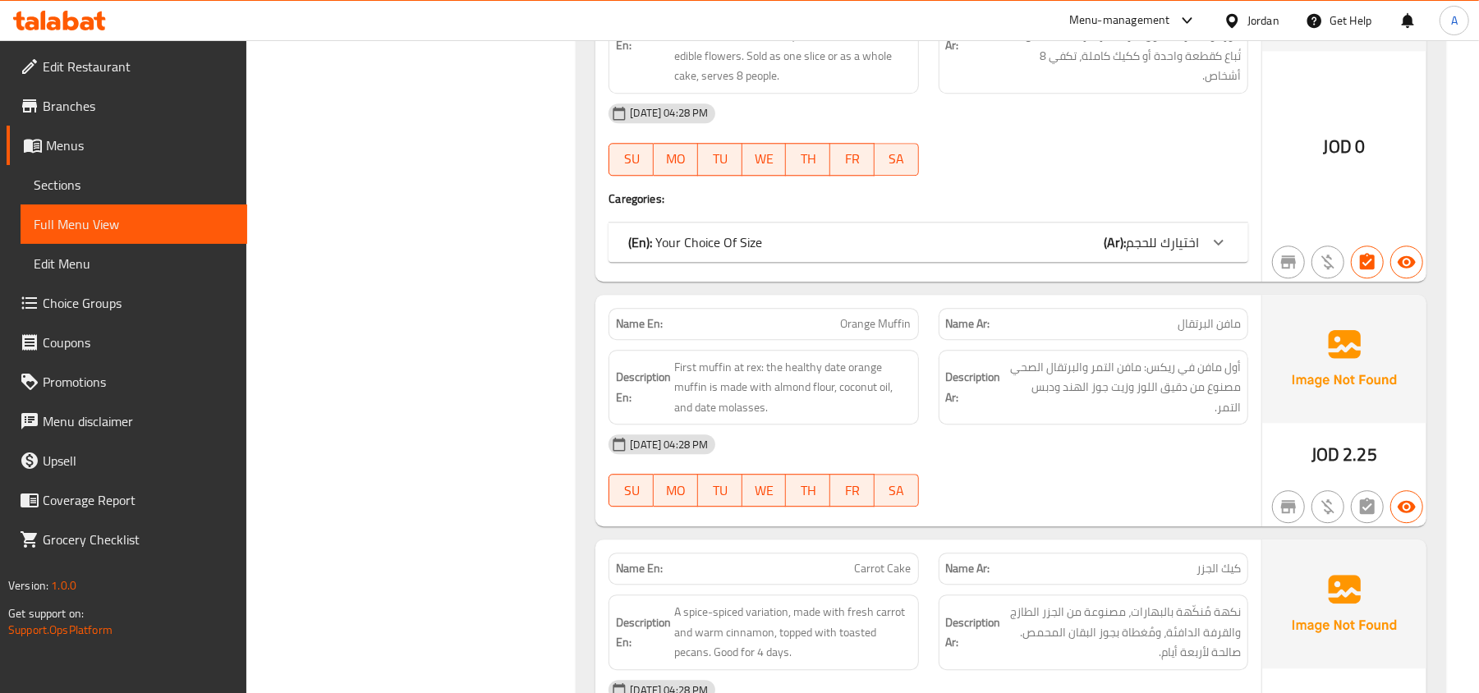
scroll to position [11938, 0]
